Goal: Task Accomplishment & Management: Manage account settings

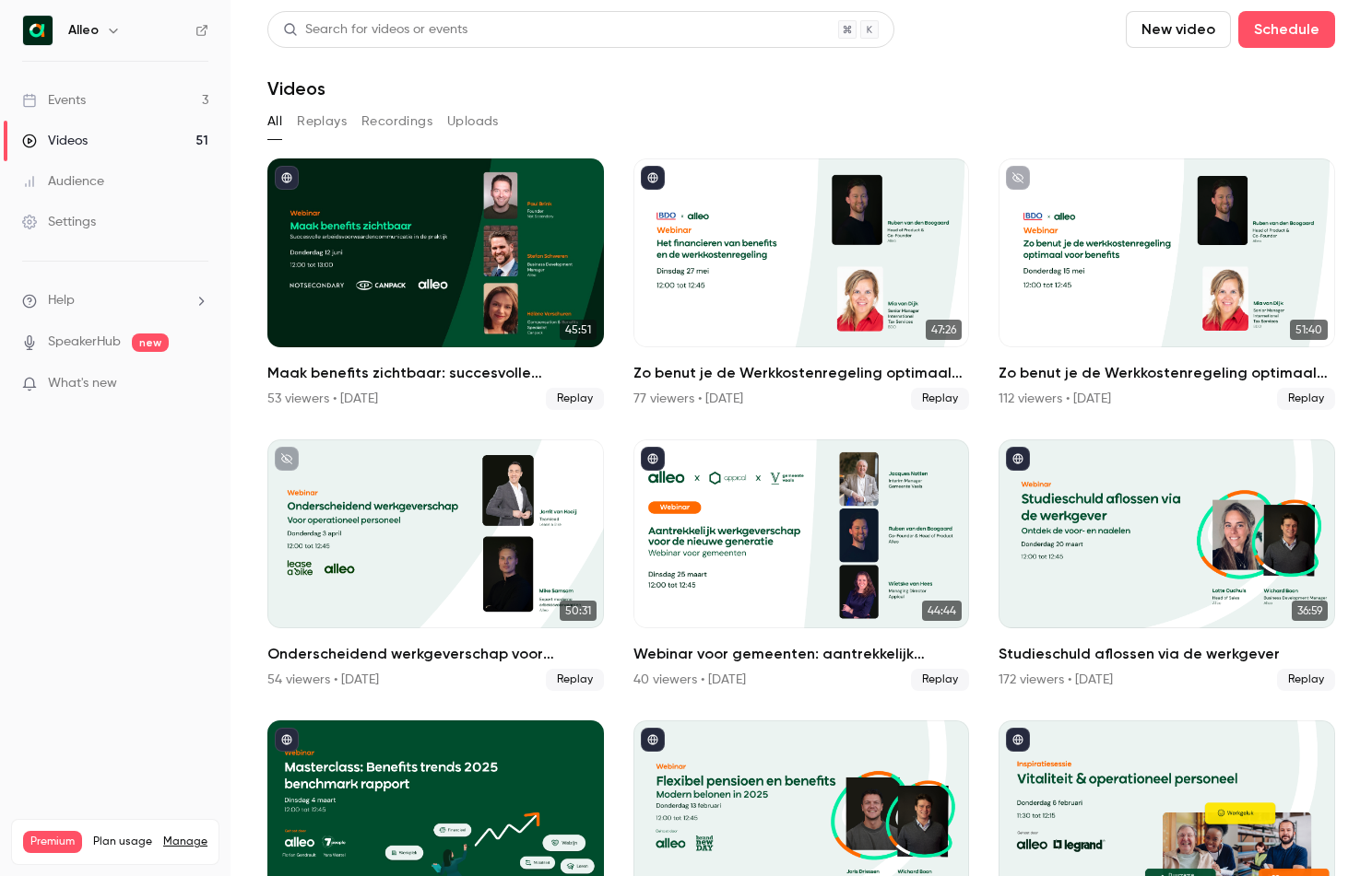
click at [110, 88] on link "Events 3" at bounding box center [115, 100] width 230 height 40
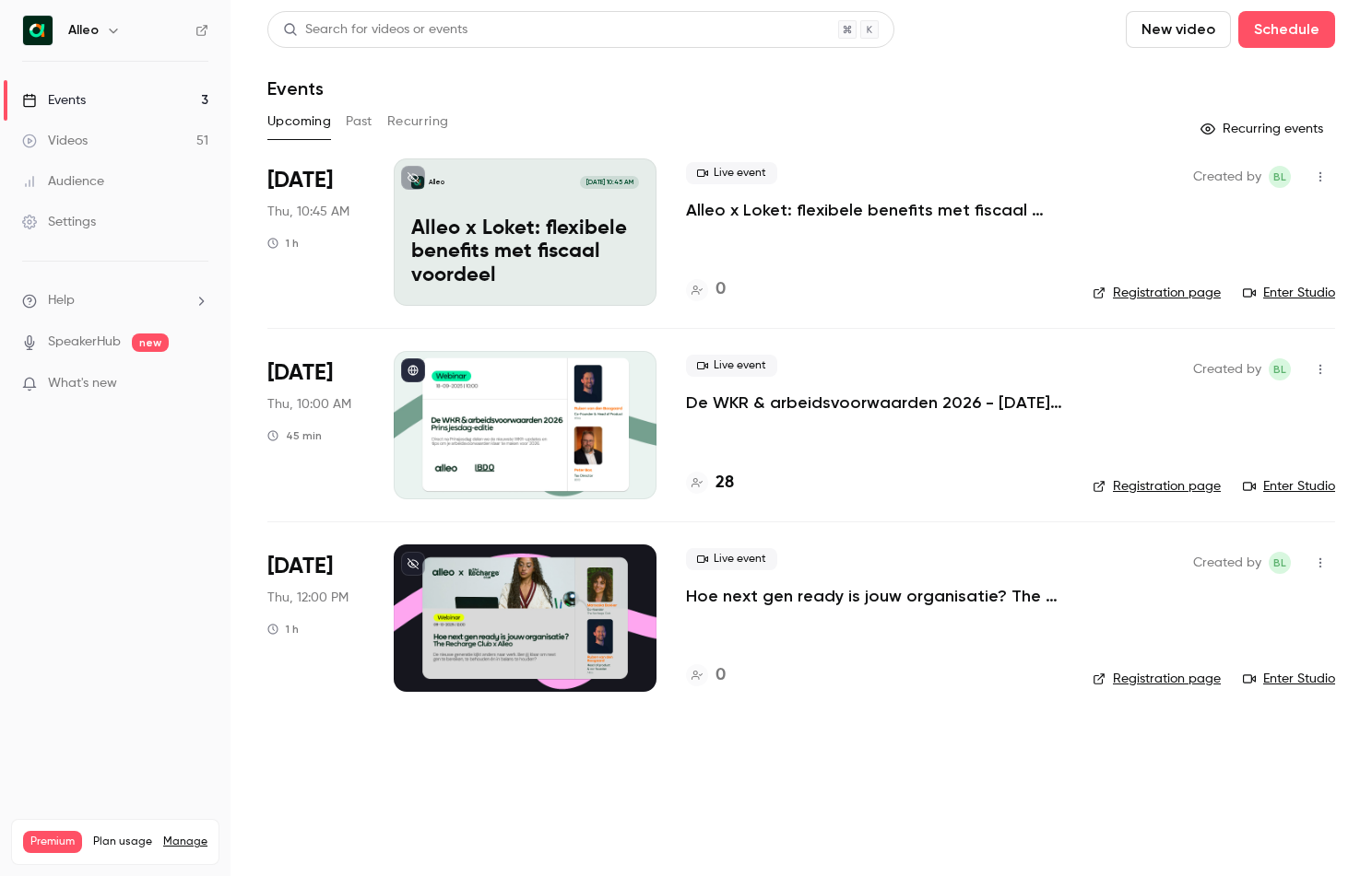
click at [794, 405] on p "De WKR & arbeidsvoorwaarden 2026 - [DATE] editie" at bounding box center [874, 402] width 377 height 22
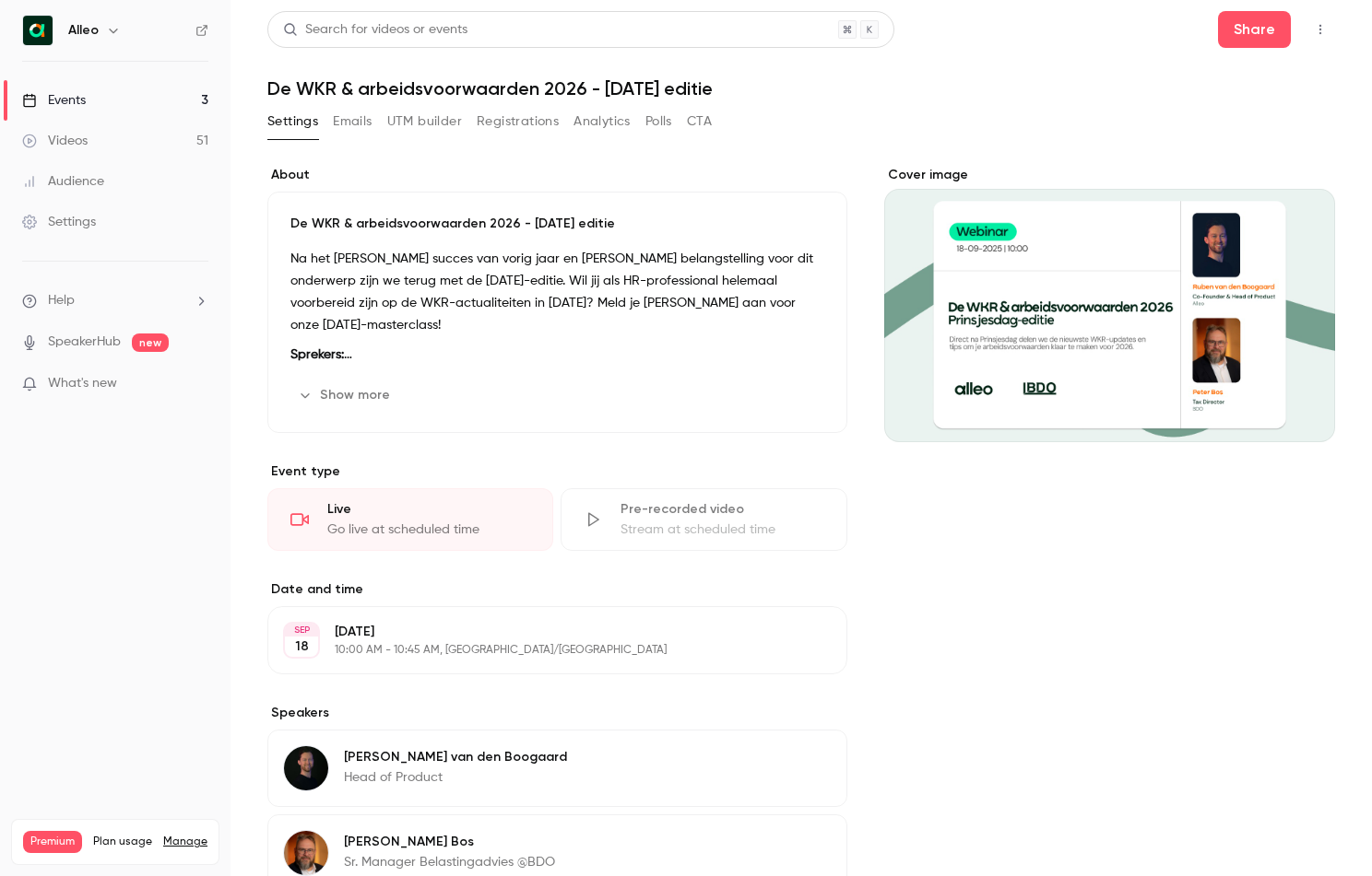
click at [501, 125] on button "Registrations" at bounding box center [517, 121] width 82 height 30
